Goal: Information Seeking & Learning: Learn about a topic

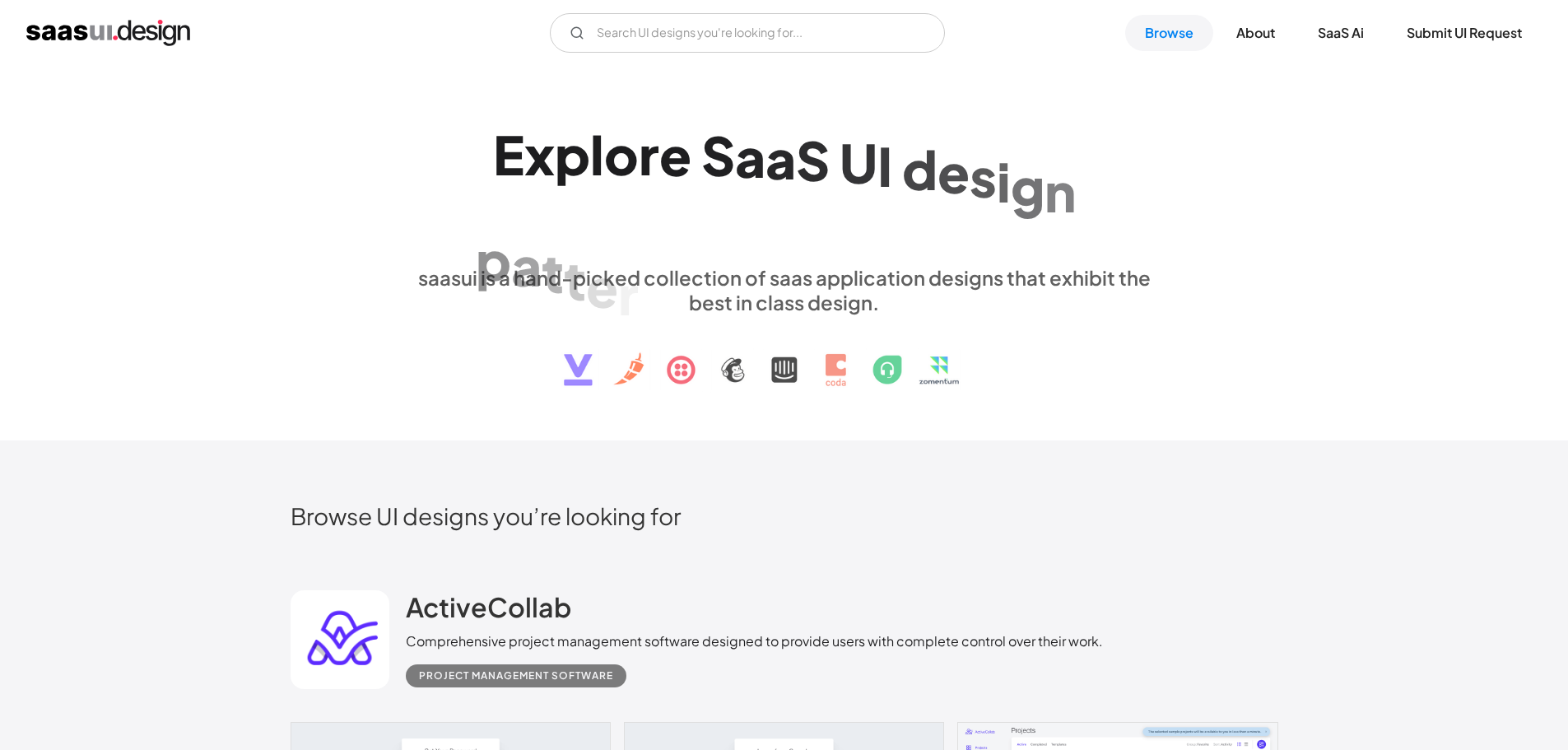
scroll to position [412, 0]
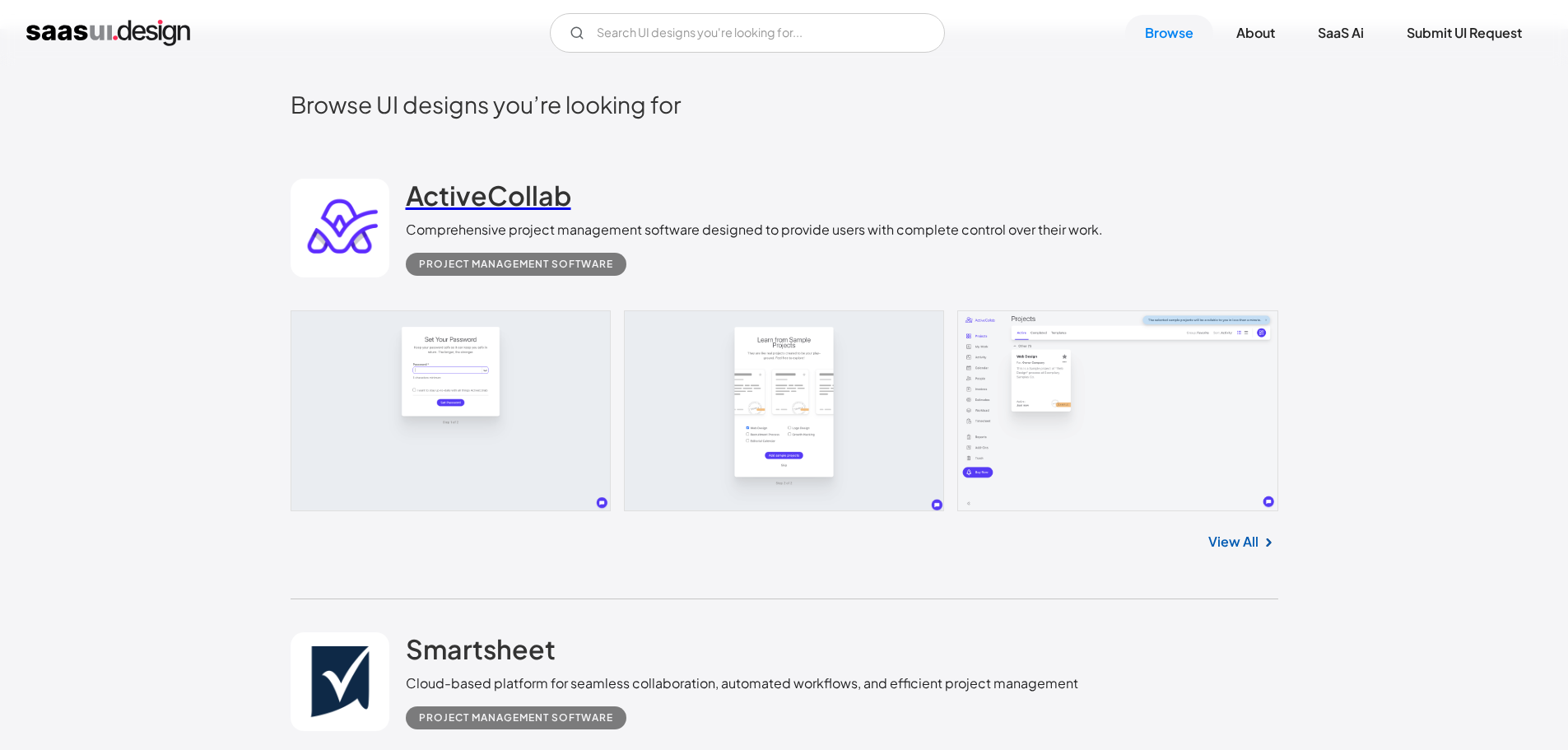
click at [461, 200] on h2 "ActiveCollab" at bounding box center [488, 194] width 165 height 33
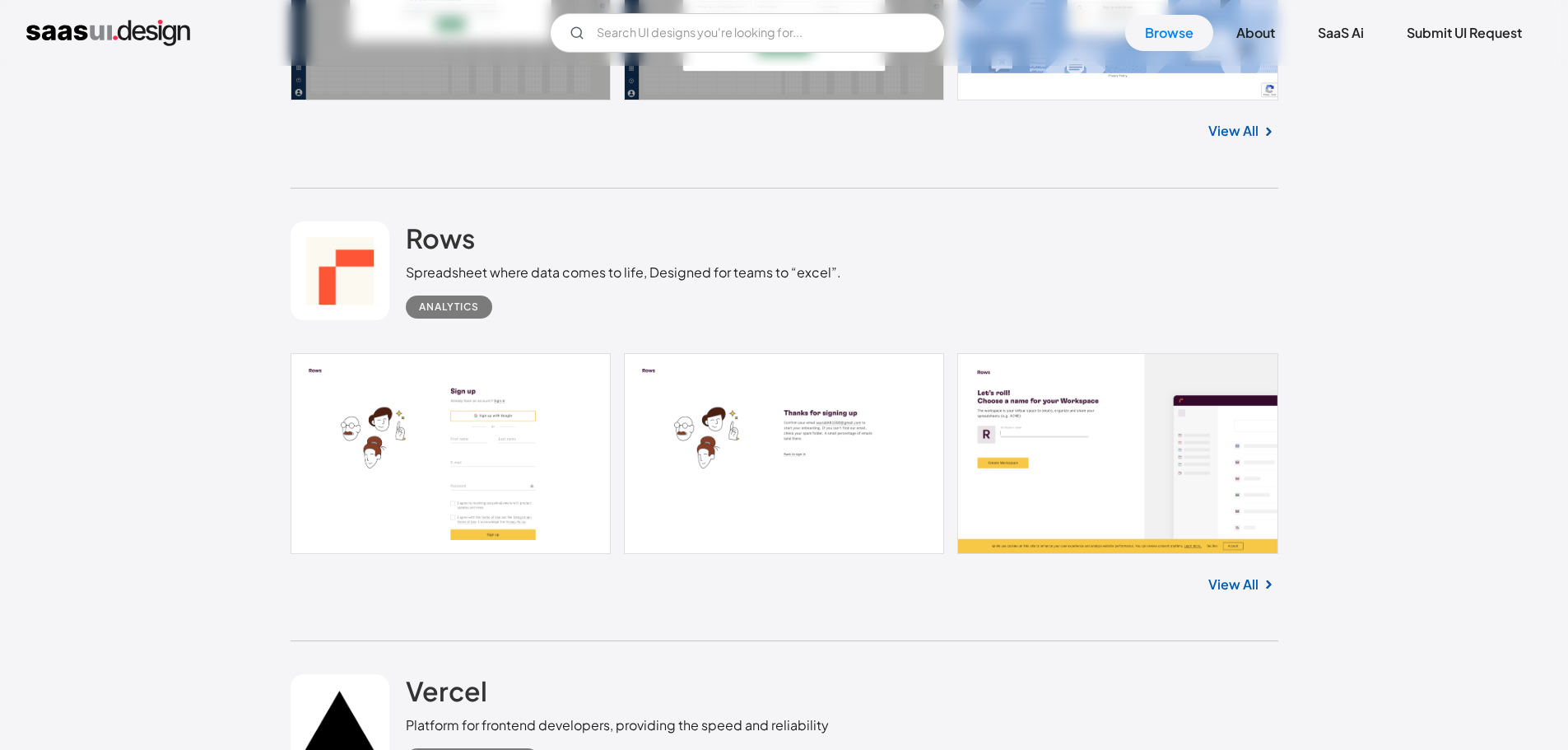
scroll to position [1400, 0]
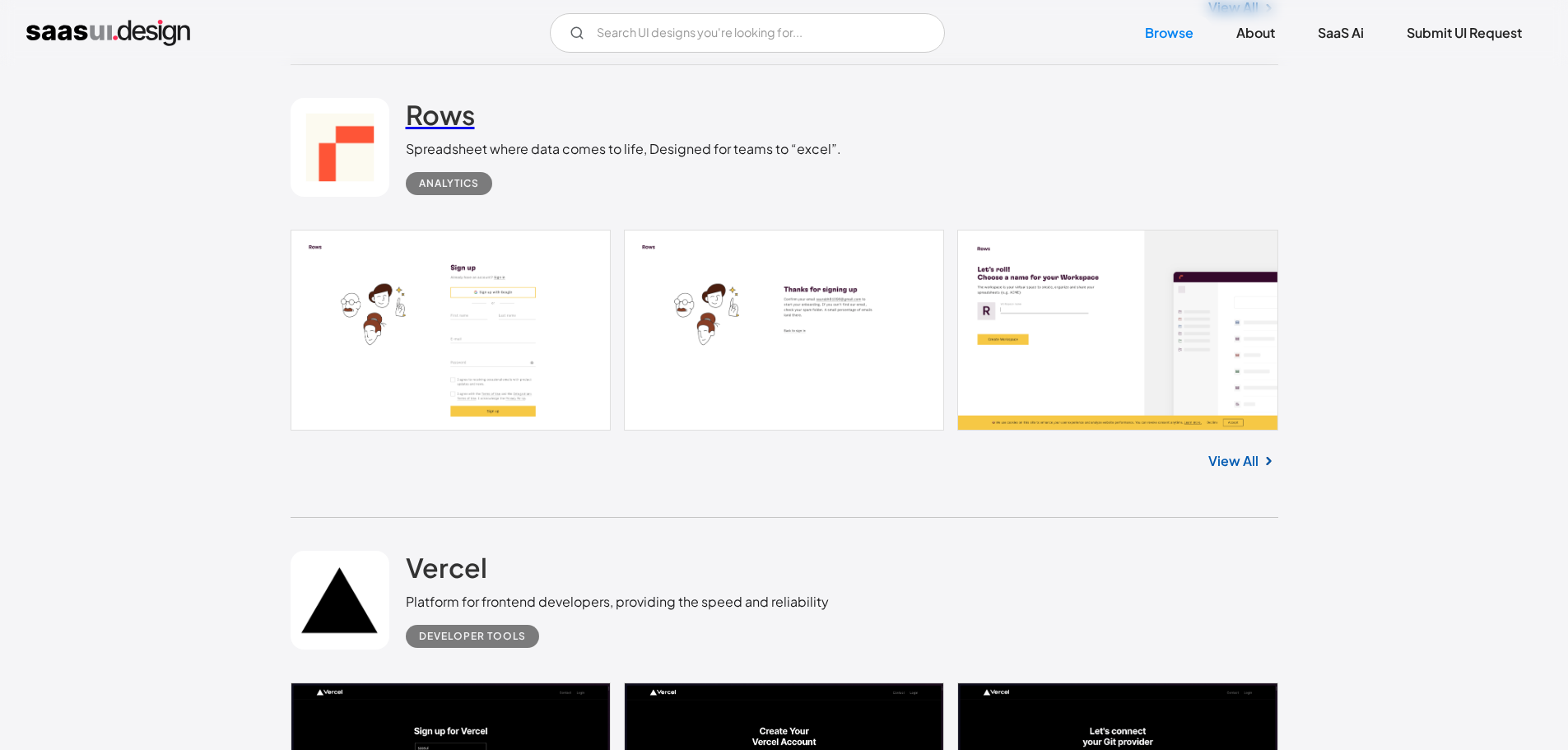
click at [459, 128] on h2 "Rows" at bounding box center [440, 114] width 69 height 33
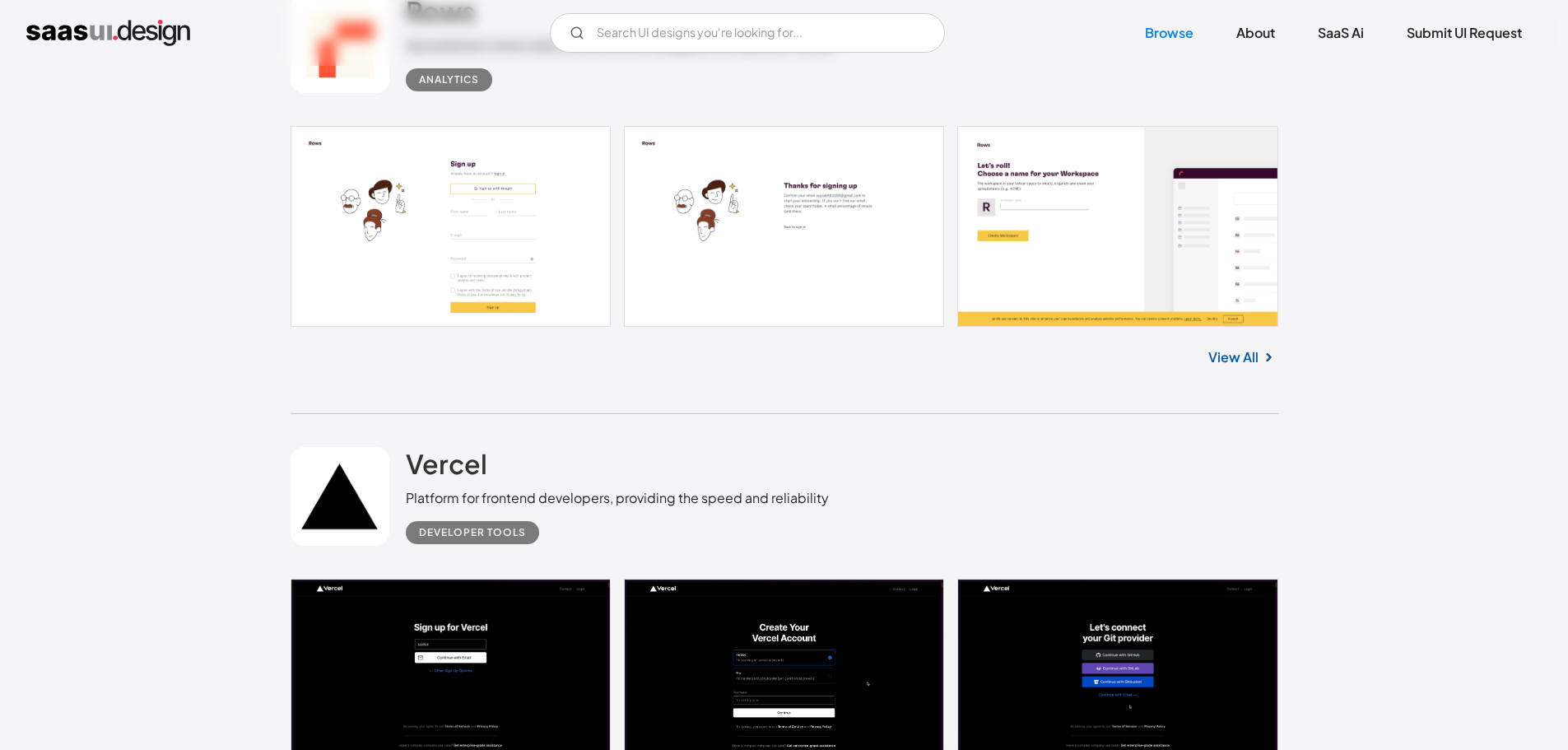
scroll to position [1729, 0]
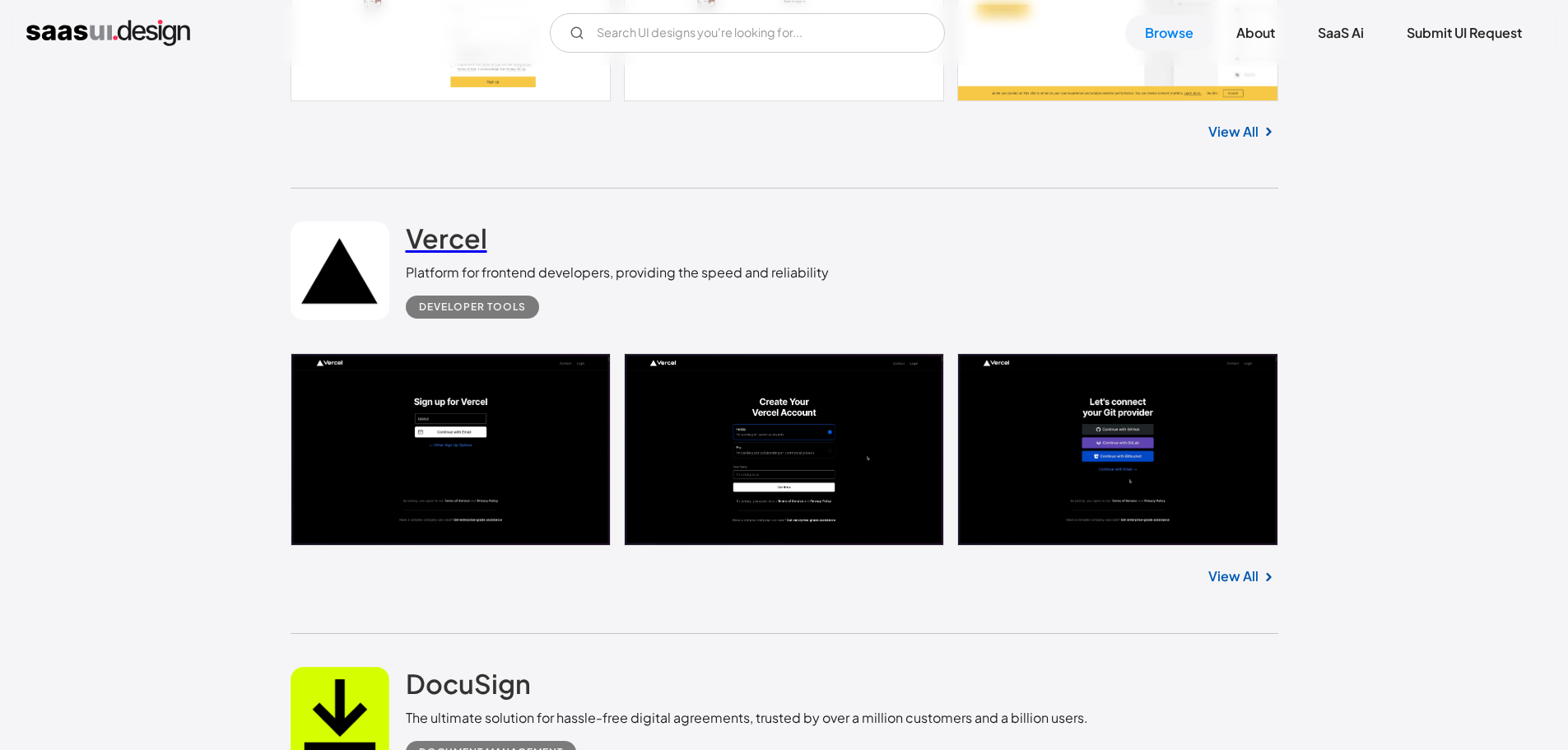
click at [453, 240] on h2 "Vercel" at bounding box center [446, 238] width 82 height 33
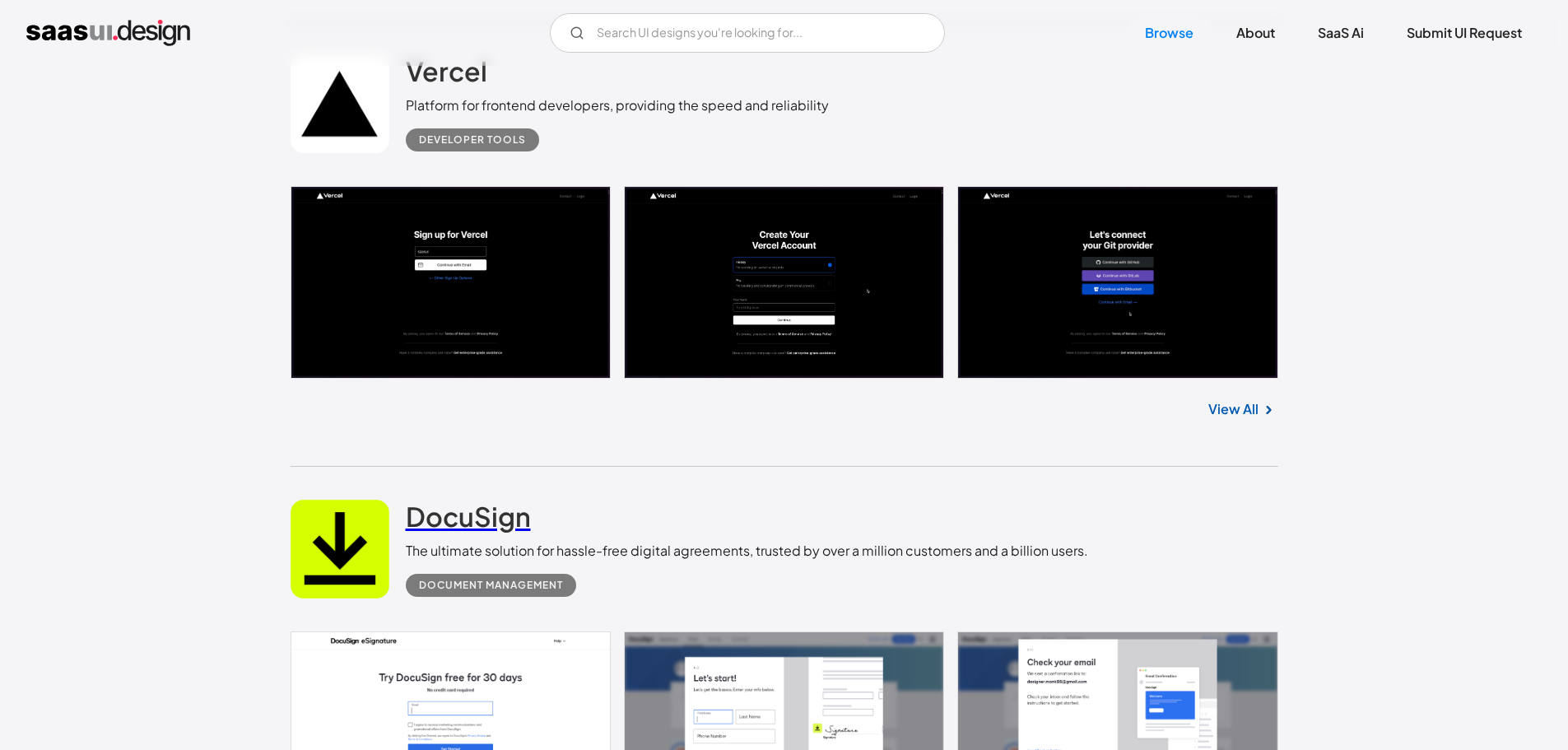
scroll to position [2058, 0]
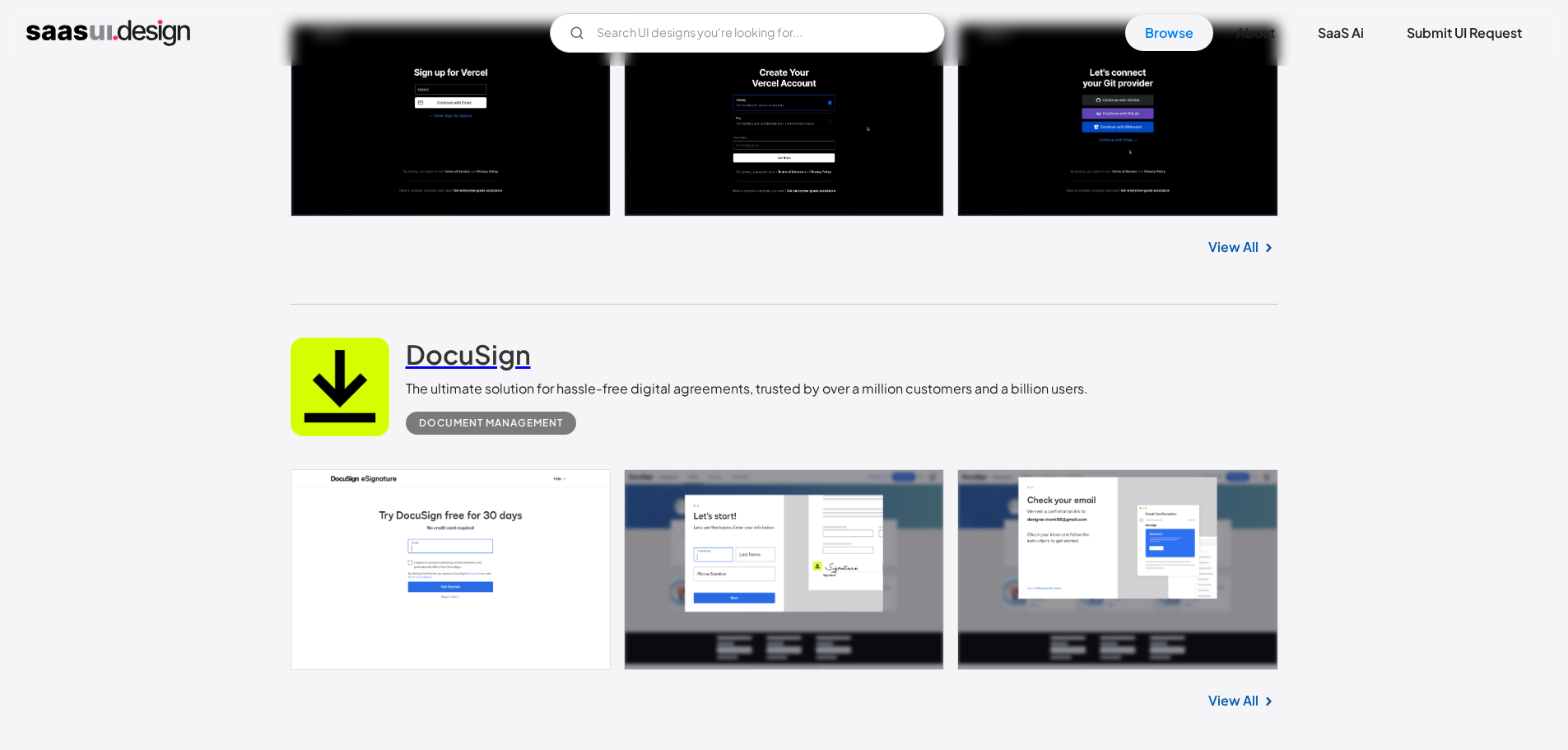
click at [484, 362] on h2 "DocuSign" at bounding box center [468, 353] width 125 height 33
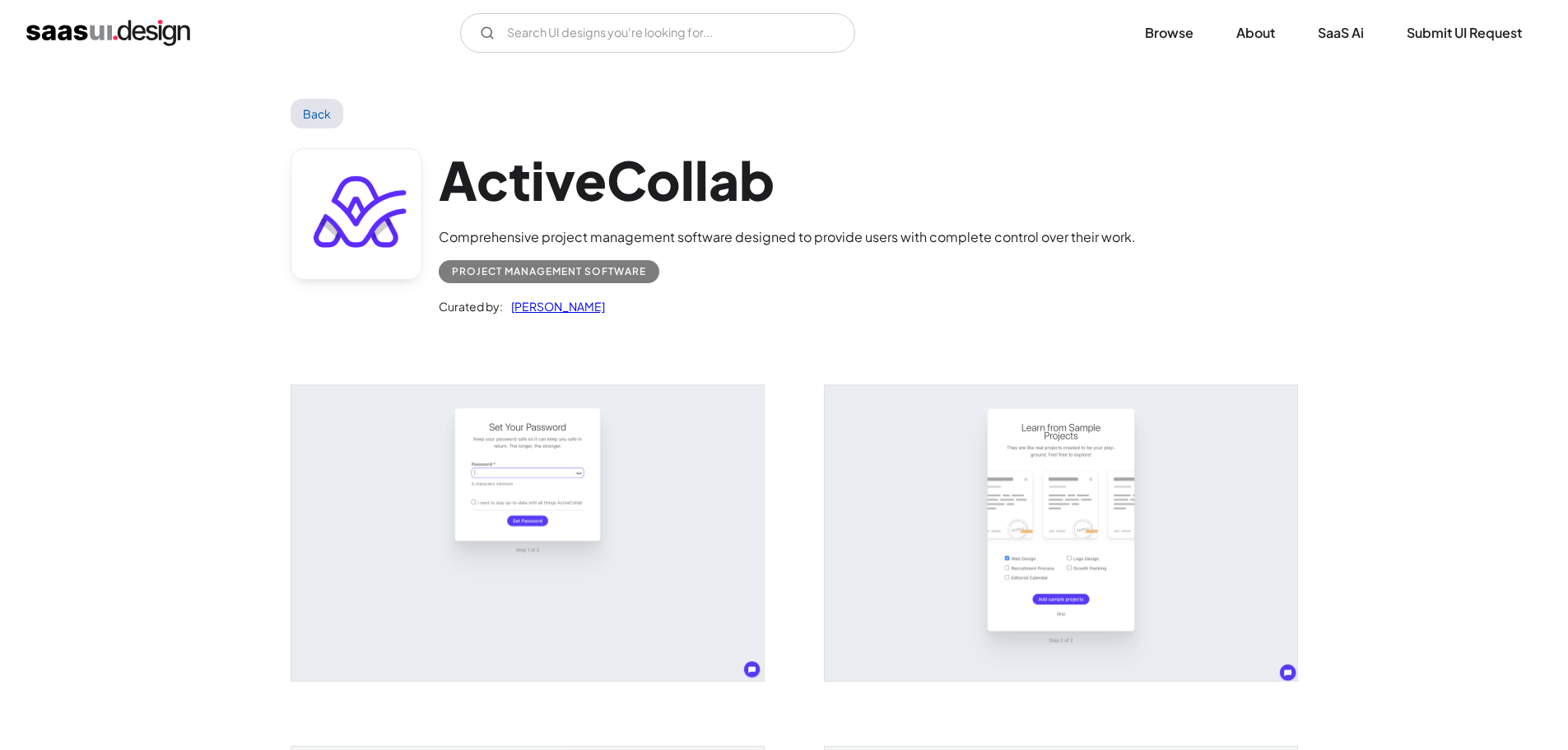
click at [445, 572] on img "open lightbox" at bounding box center [527, 533] width 472 height 296
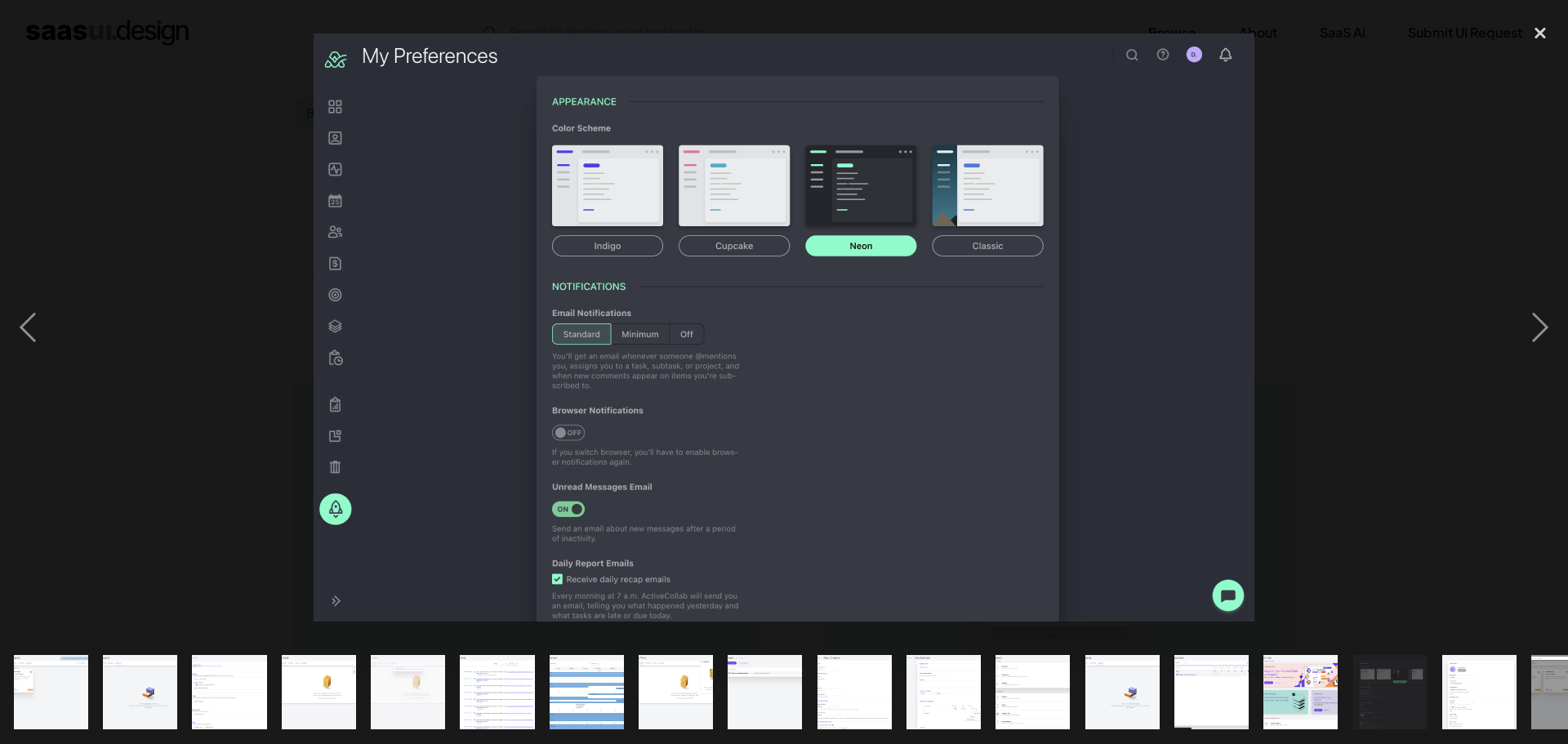
scroll to position [0, 232]
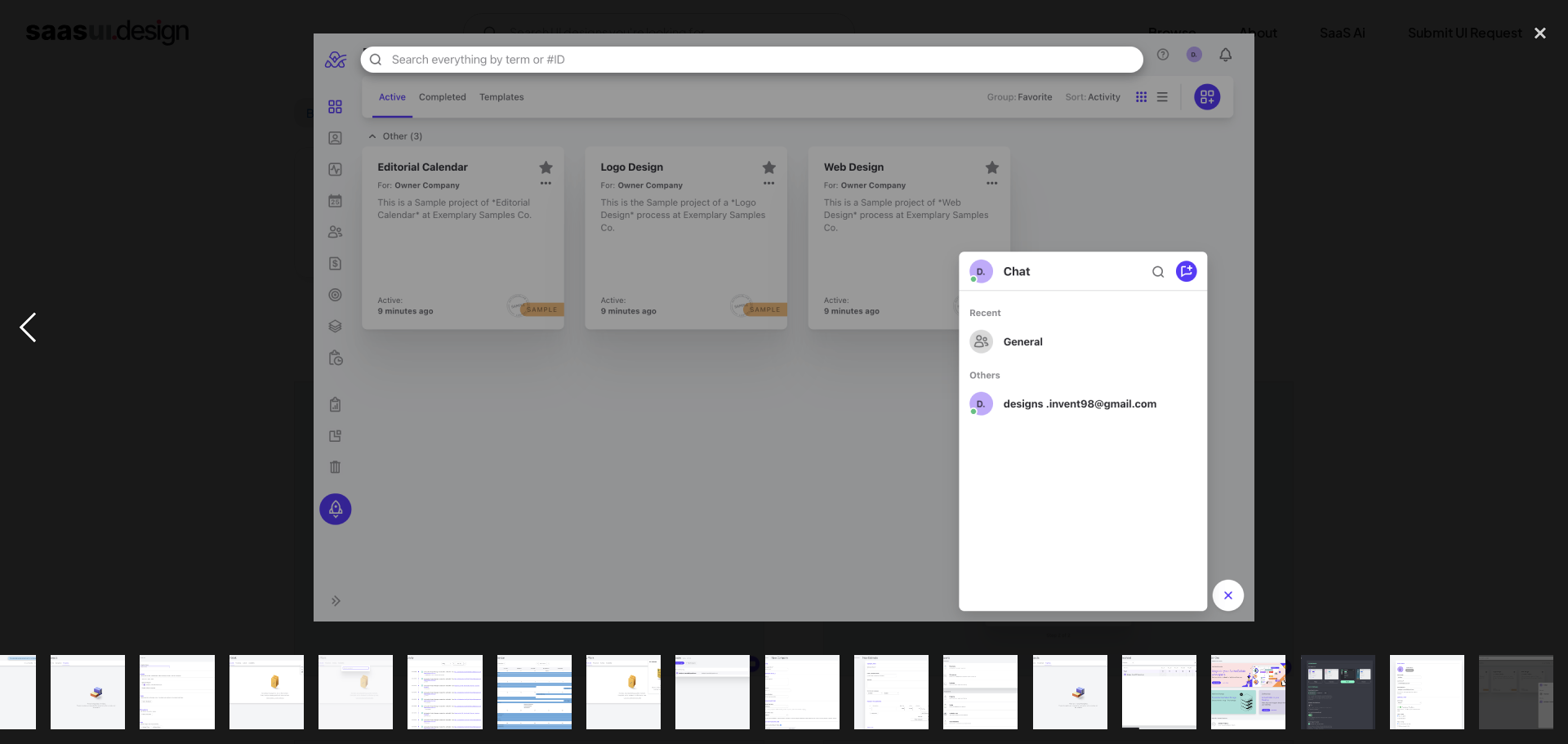
click at [33, 324] on div "previous image" at bounding box center [27, 328] width 55 height 625
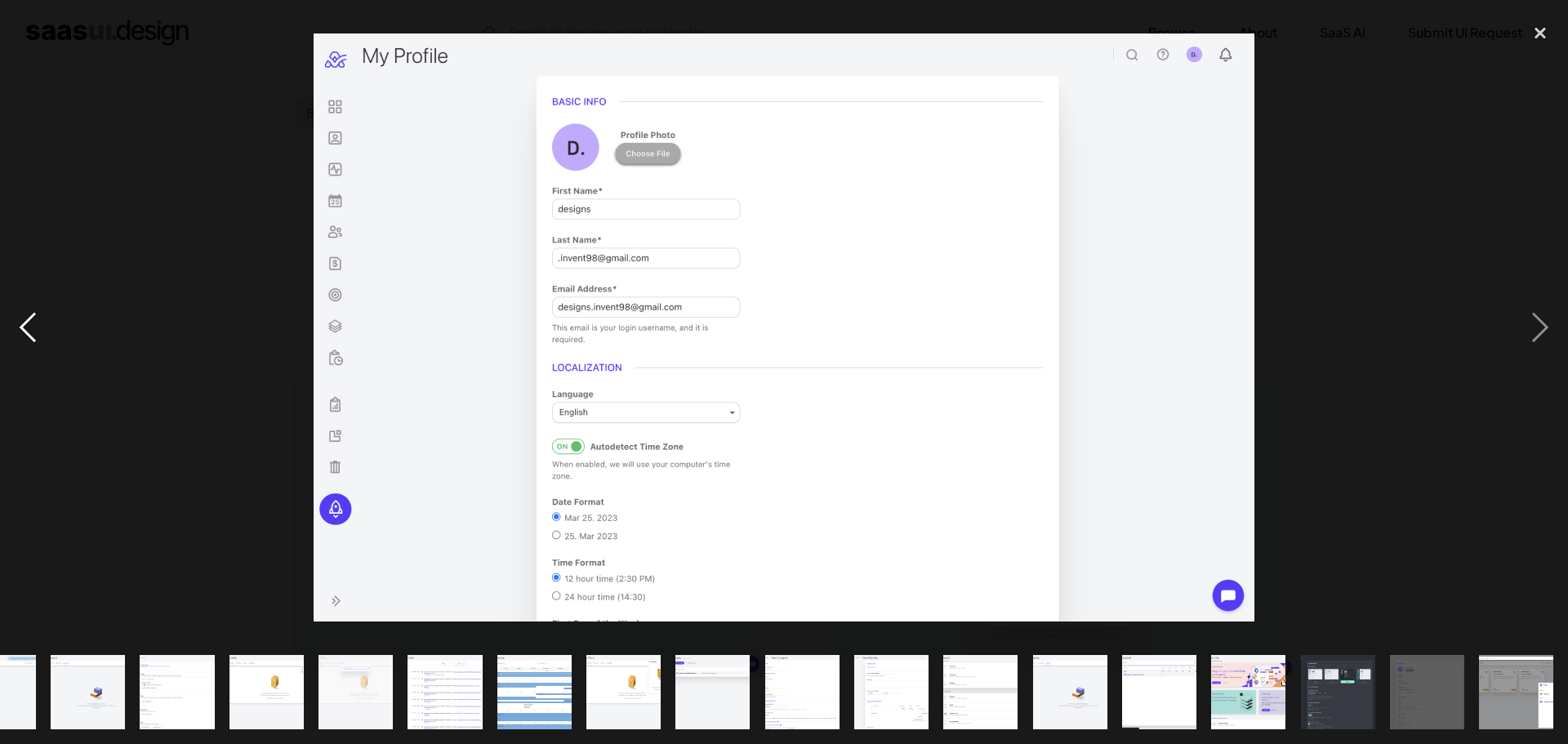
click at [33, 323] on div "previous image" at bounding box center [27, 328] width 55 height 625
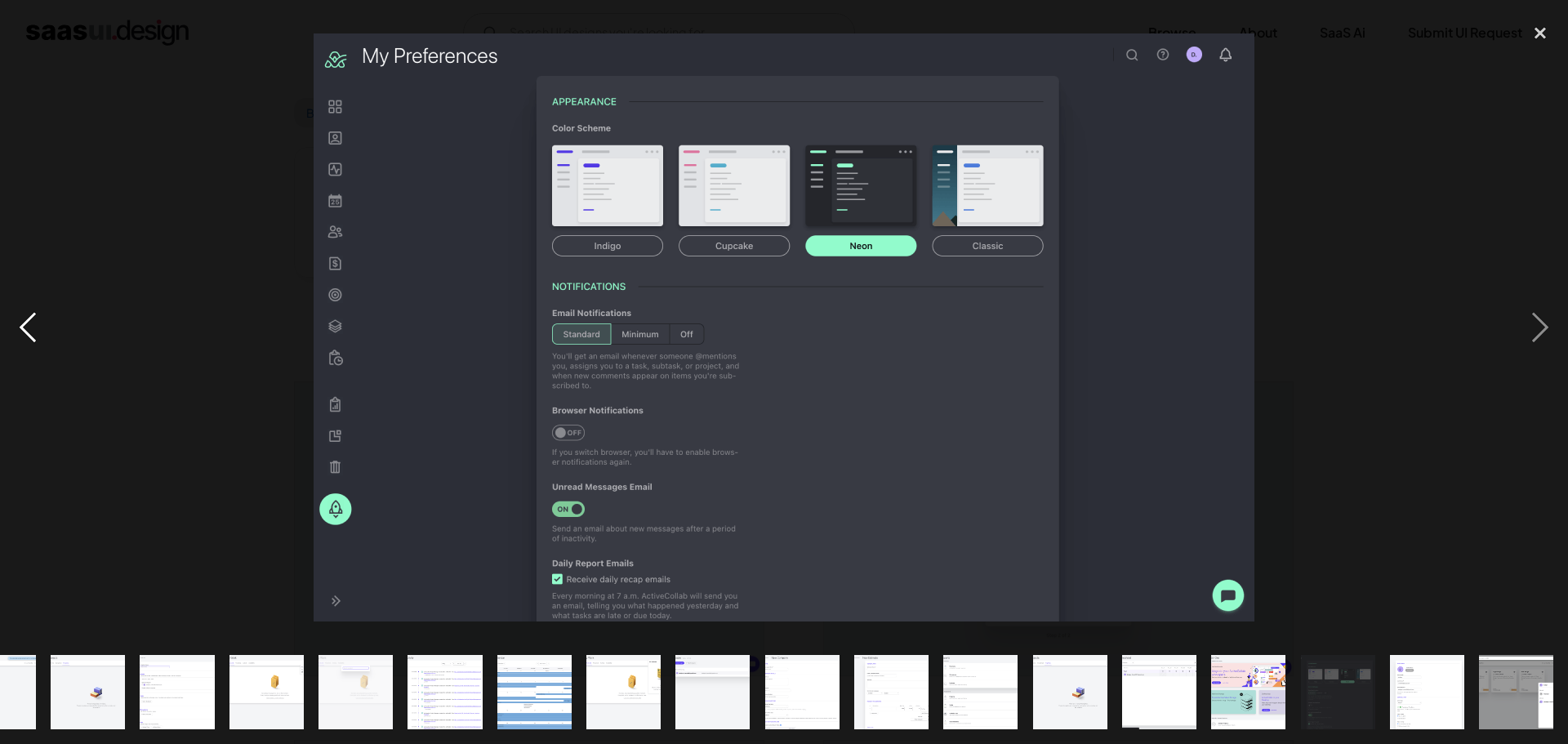
click at [33, 328] on div "previous image" at bounding box center [27, 328] width 55 height 625
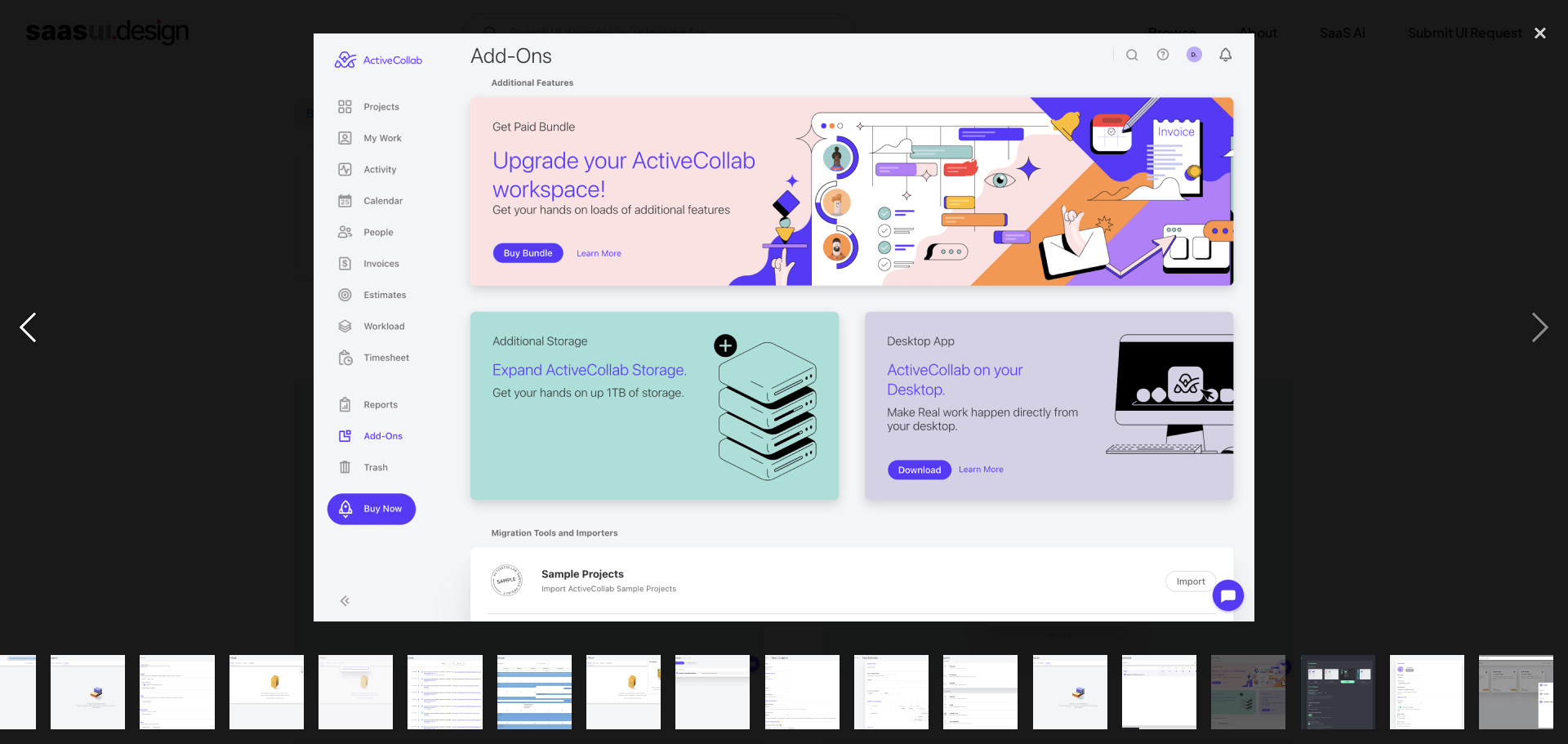
click at [52, 337] on div "previous image" at bounding box center [27, 328] width 55 height 625
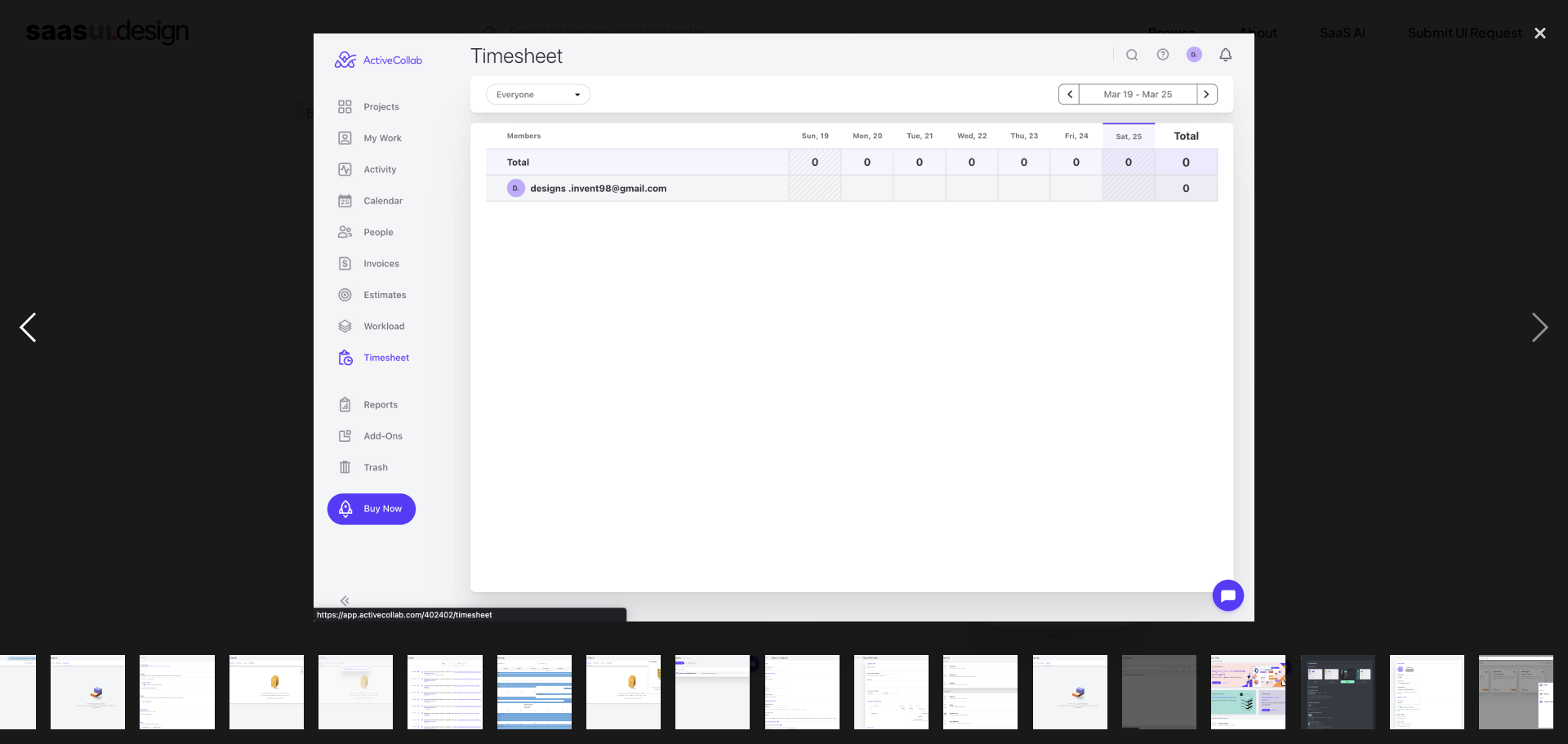
click at [20, 335] on div "previous image" at bounding box center [27, 328] width 55 height 625
